Goal: Register for event/course

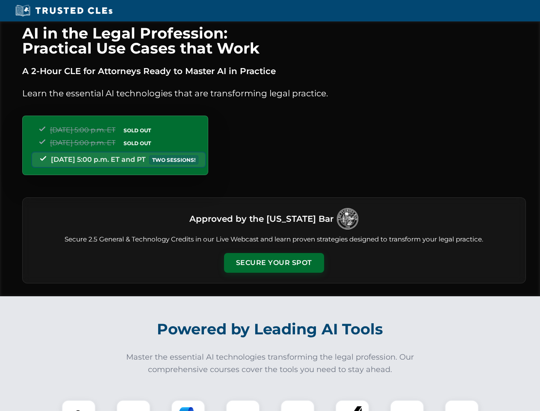
click at [274, 263] on button "Secure Your Spot" at bounding box center [274, 263] width 100 height 20
click at [79, 405] on img at bounding box center [78, 416] width 25 height 25
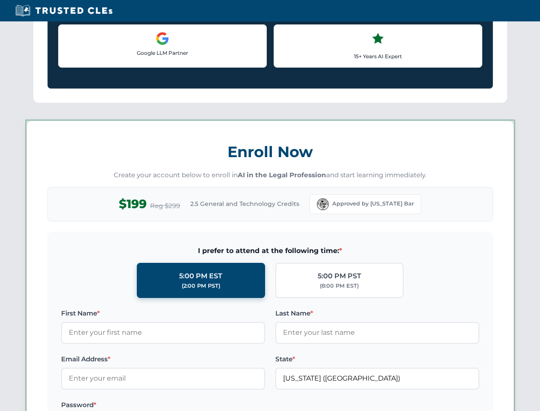
click at [188, 405] on label "Password *" at bounding box center [163, 404] width 204 height 10
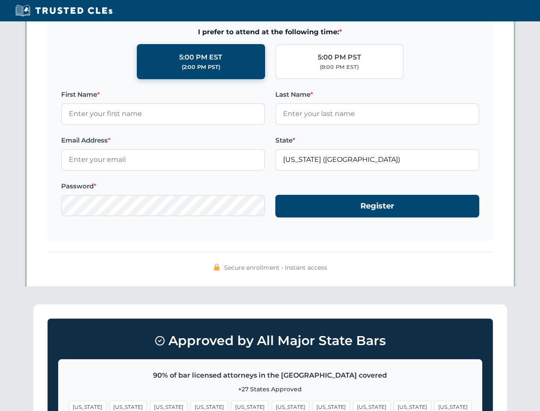
click at [394, 405] on span "[US_STATE]" at bounding box center [412, 406] width 37 height 12
